Goal: Task Accomplishment & Management: Manage account settings

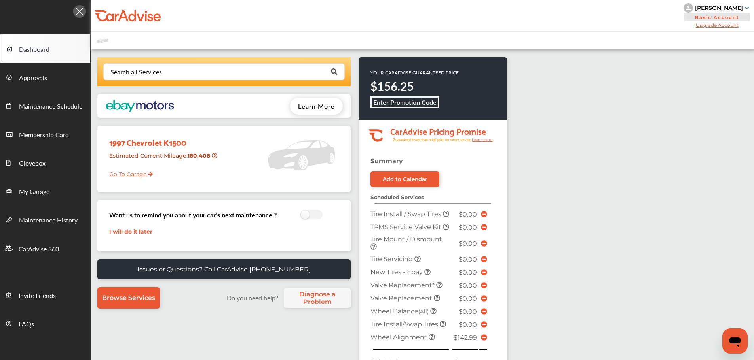
click at [132, 173] on link "Go To Garage" at bounding box center [127, 172] width 49 height 15
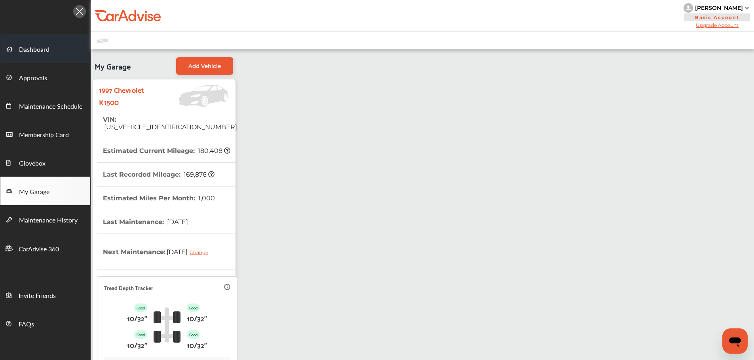
click at [41, 55] on span "Dashboard" at bounding box center [34, 50] width 30 height 10
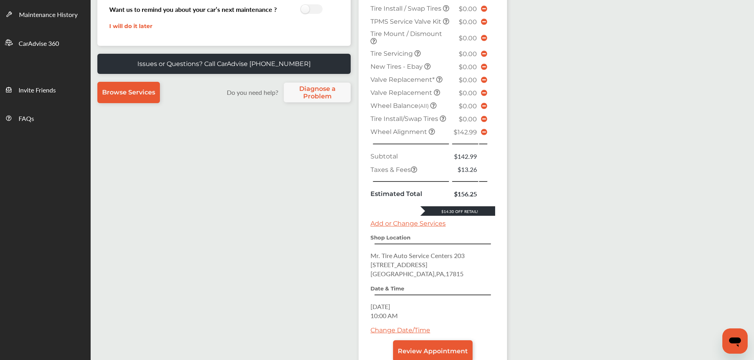
scroll to position [237, 0]
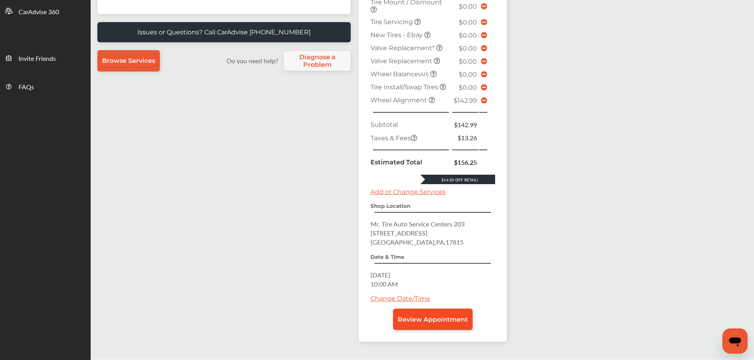
click at [407, 324] on span "Review Appointment" at bounding box center [433, 320] width 70 height 8
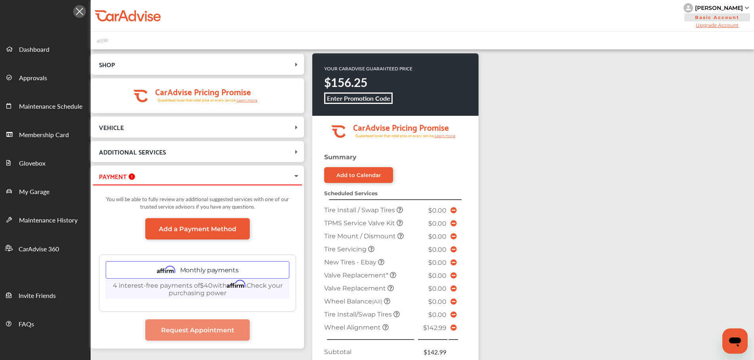
click at [457, 327] on td at bounding box center [454, 327] width 12 height 13
click at [452, 326] on icon at bounding box center [453, 328] width 6 height 6
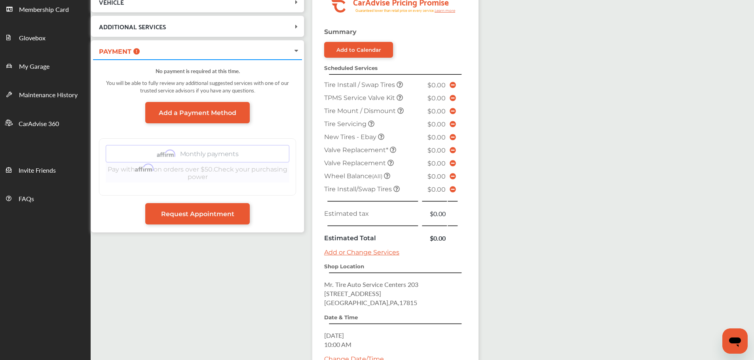
scroll to position [158, 0]
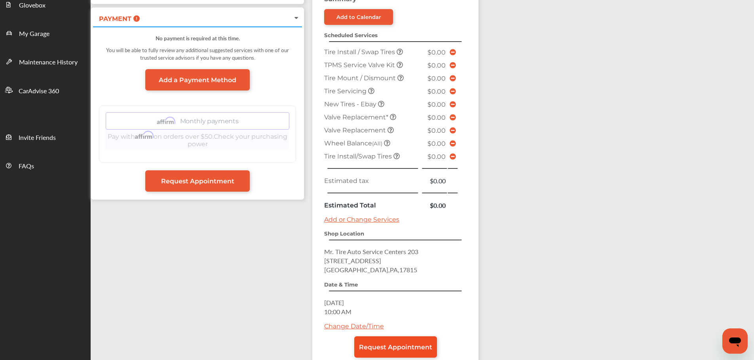
click at [424, 342] on link "Request Appointment" at bounding box center [395, 347] width 83 height 21
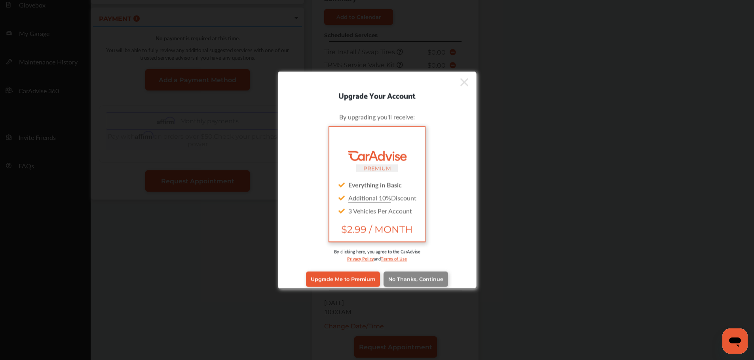
click at [426, 277] on span "No Thanks, Continue" at bounding box center [415, 280] width 55 height 6
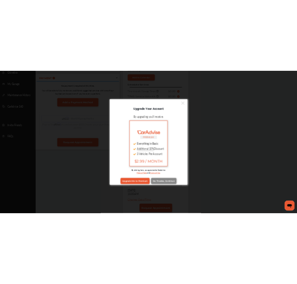
scroll to position [0, 0]
